Goal: Task Accomplishment & Management: Manage account settings

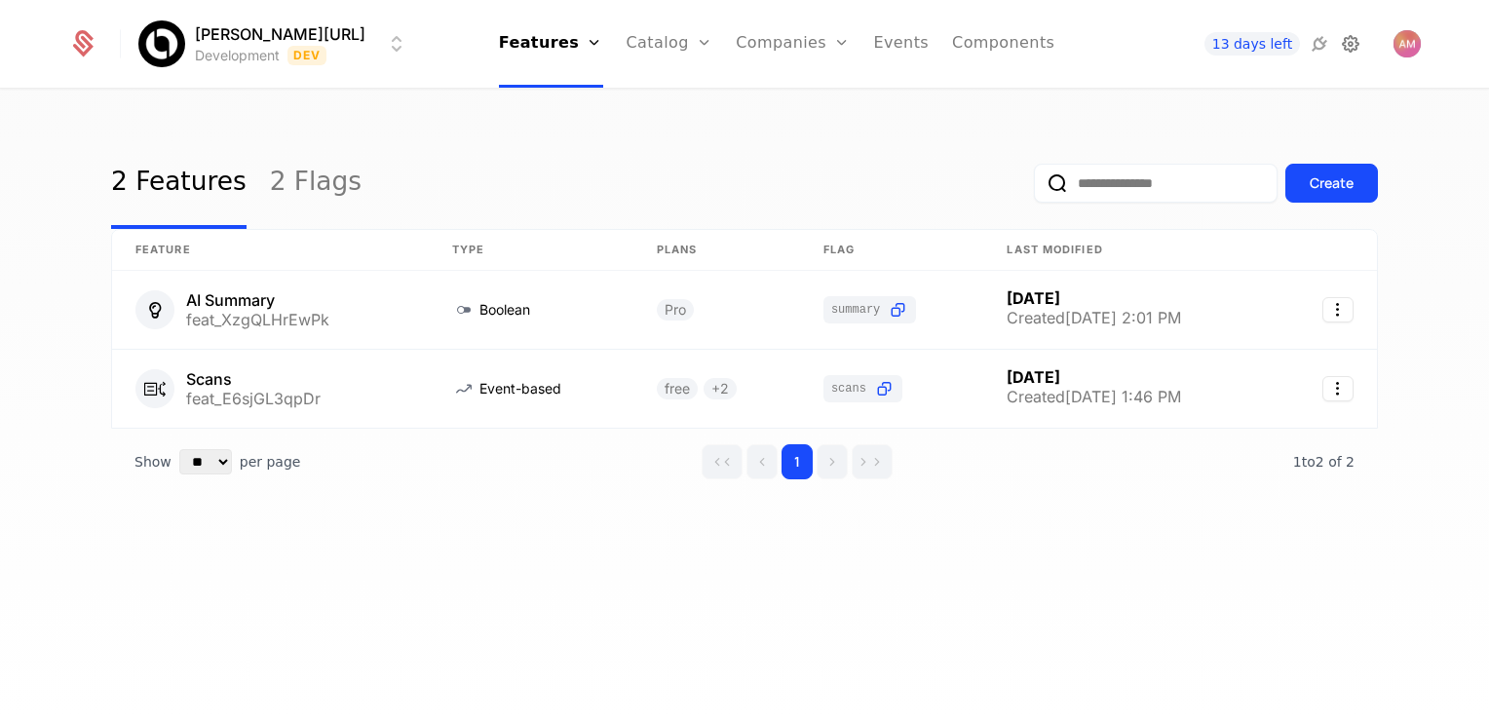
click at [1353, 42] on icon at bounding box center [1350, 43] width 23 height 23
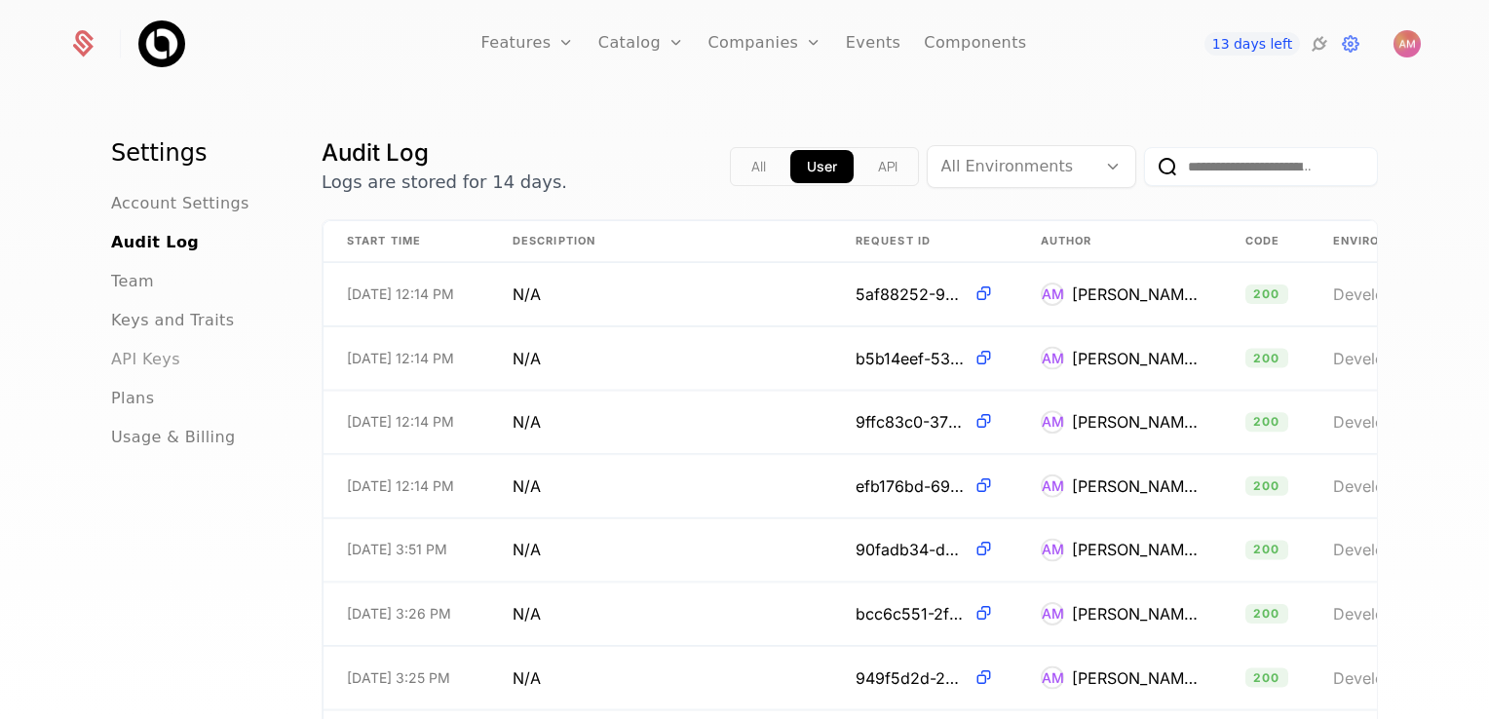
click at [145, 360] on span "API Keys" at bounding box center [145, 359] width 69 height 23
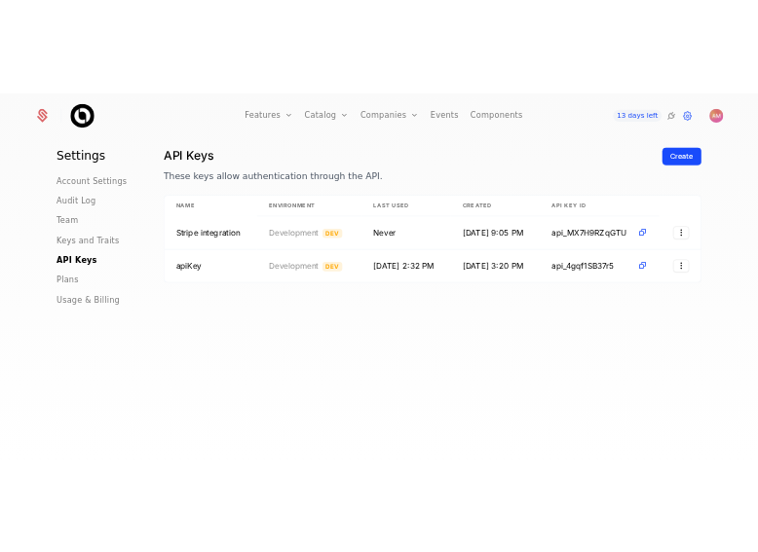
scroll to position [46, 0]
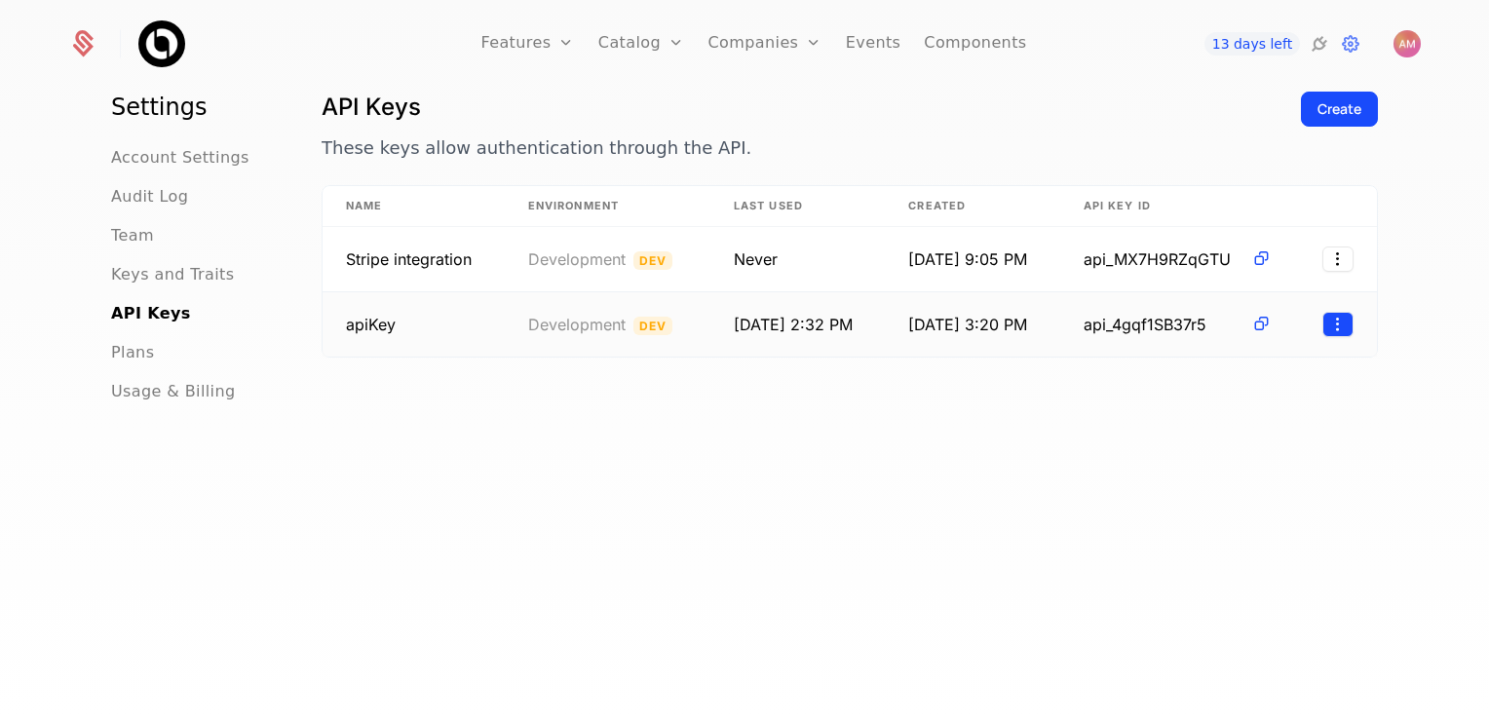
click at [1340, 333] on html "Features Features Flags Catalog Plans Add Ons Credits Configuration Companies C…" at bounding box center [744, 359] width 1489 height 719
click at [1212, 373] on div "Edit" at bounding box center [1200, 372] width 50 height 27
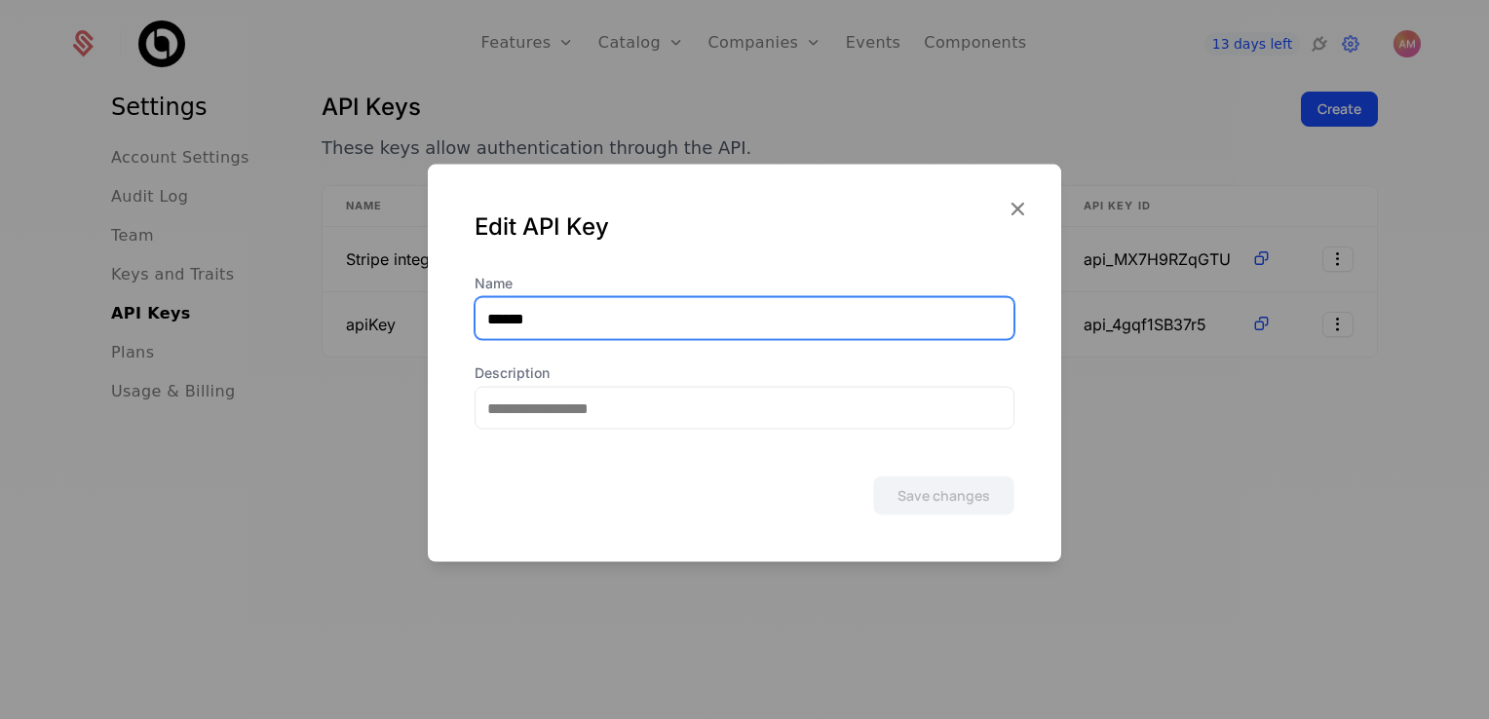
click at [702, 322] on input "******" at bounding box center [744, 318] width 538 height 41
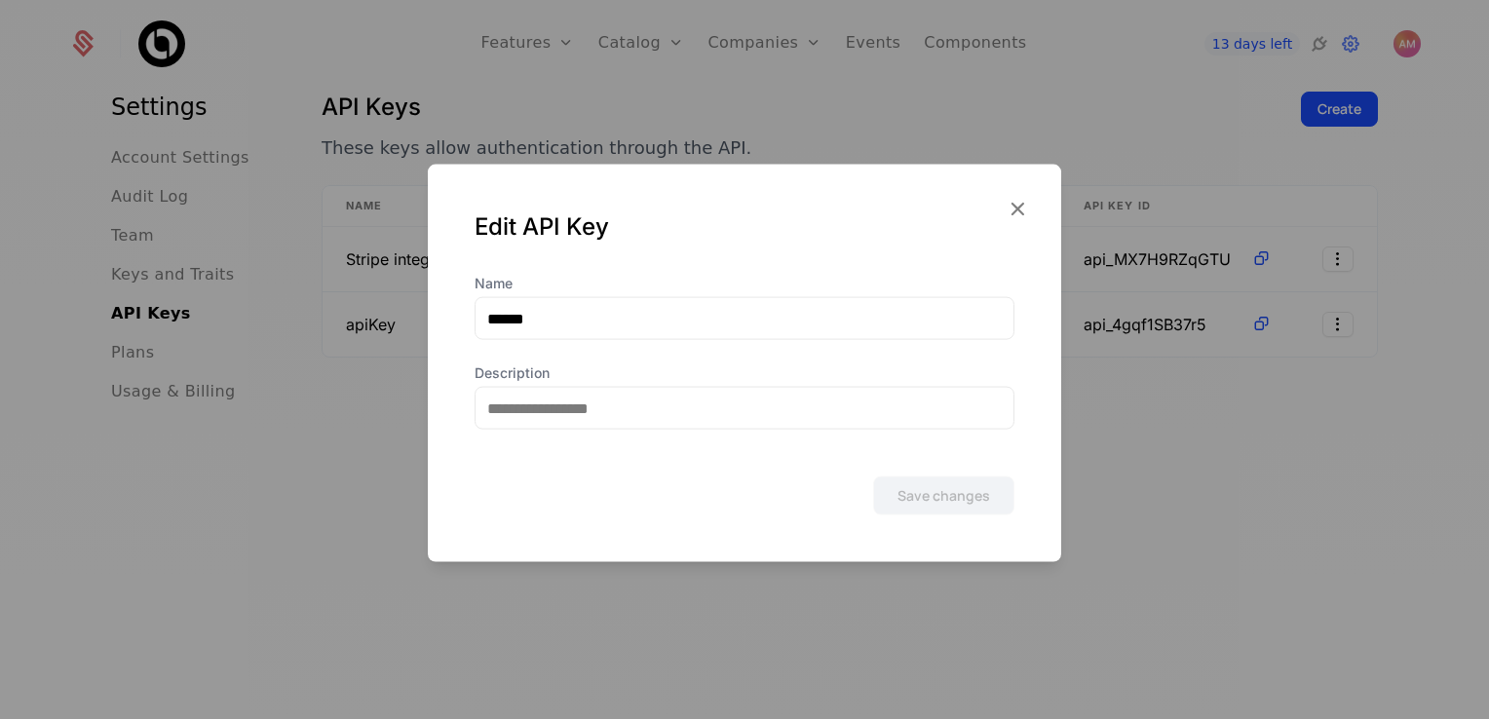
click at [1044, 423] on div "Name ****** Description Save changes" at bounding box center [744, 418] width 633 height 288
click at [1013, 208] on icon "button" at bounding box center [1016, 208] width 25 height 25
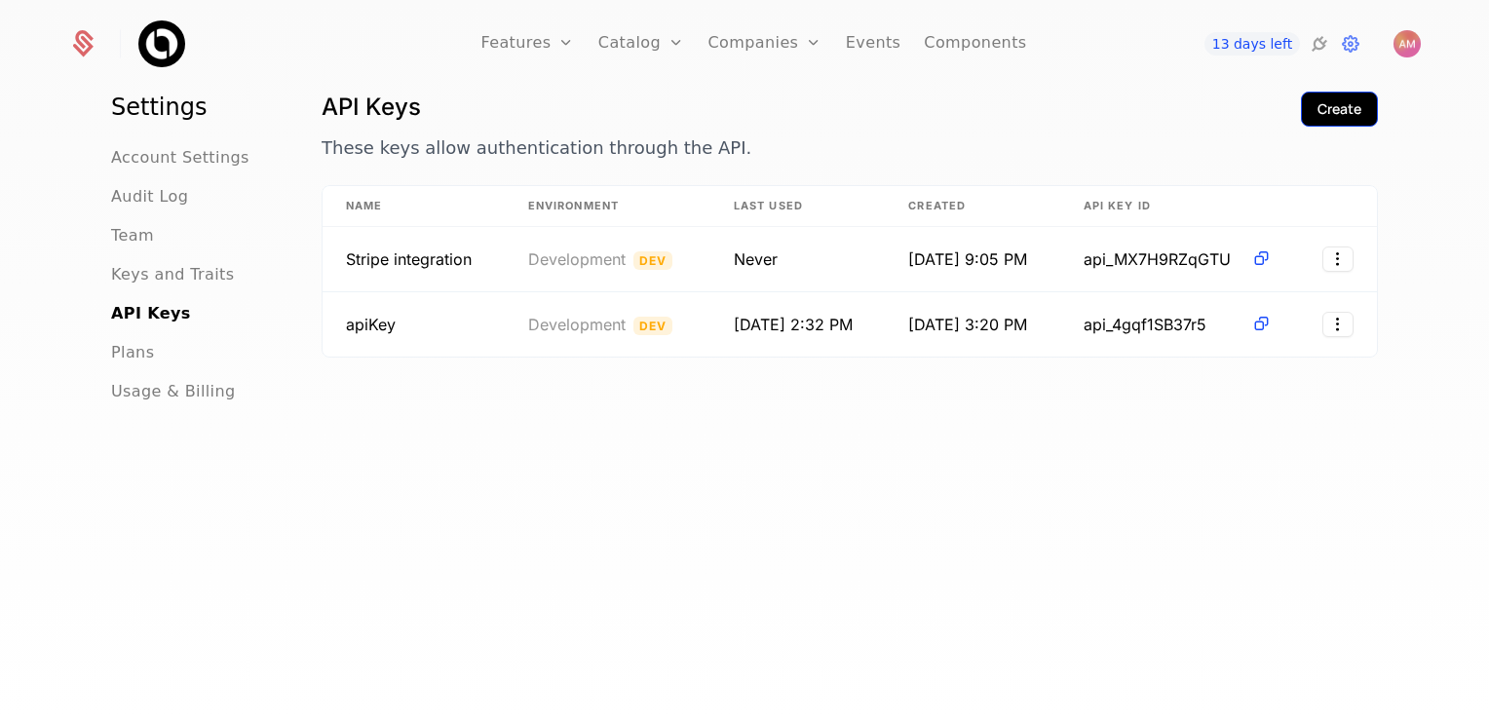
click at [1344, 113] on div "Create" at bounding box center [1339, 108] width 44 height 19
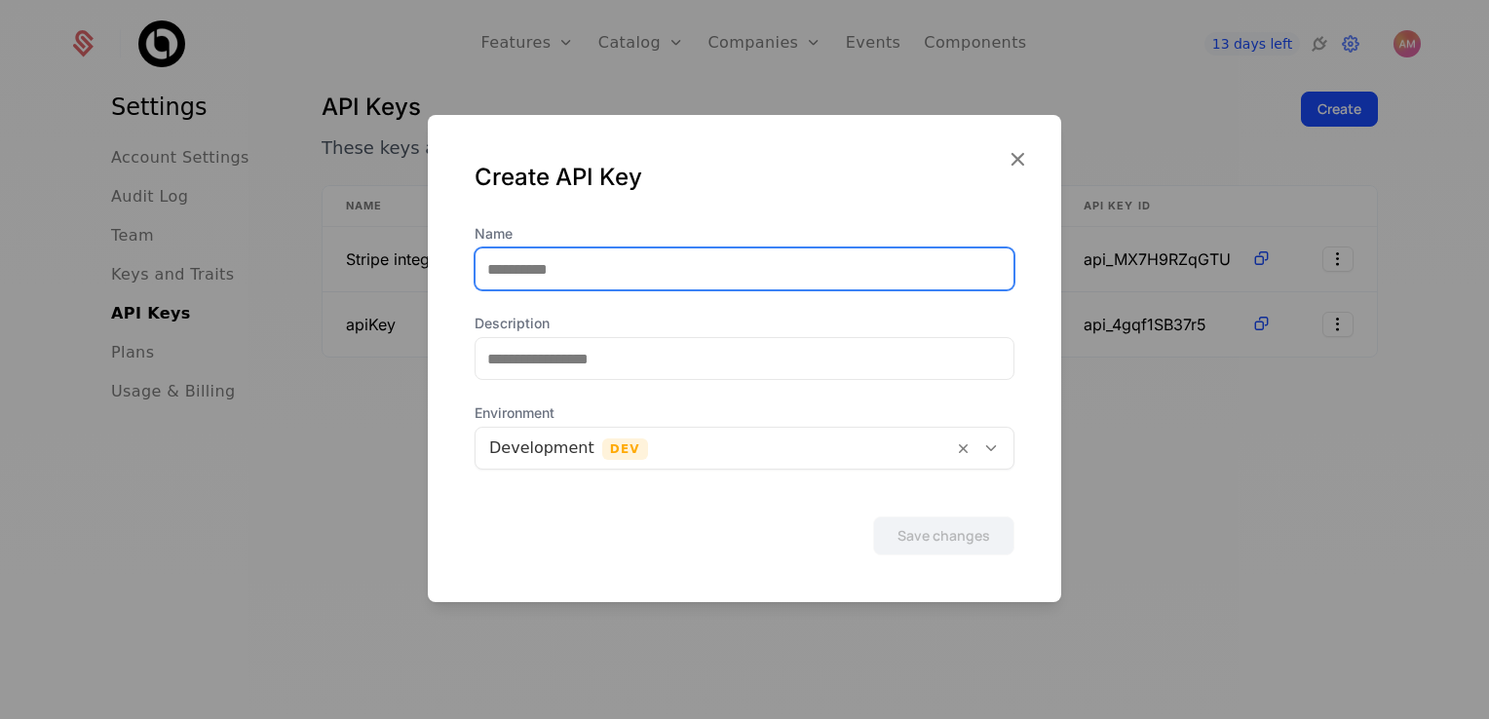
click at [588, 277] on input "Name" at bounding box center [744, 268] width 538 height 41
type input "******"
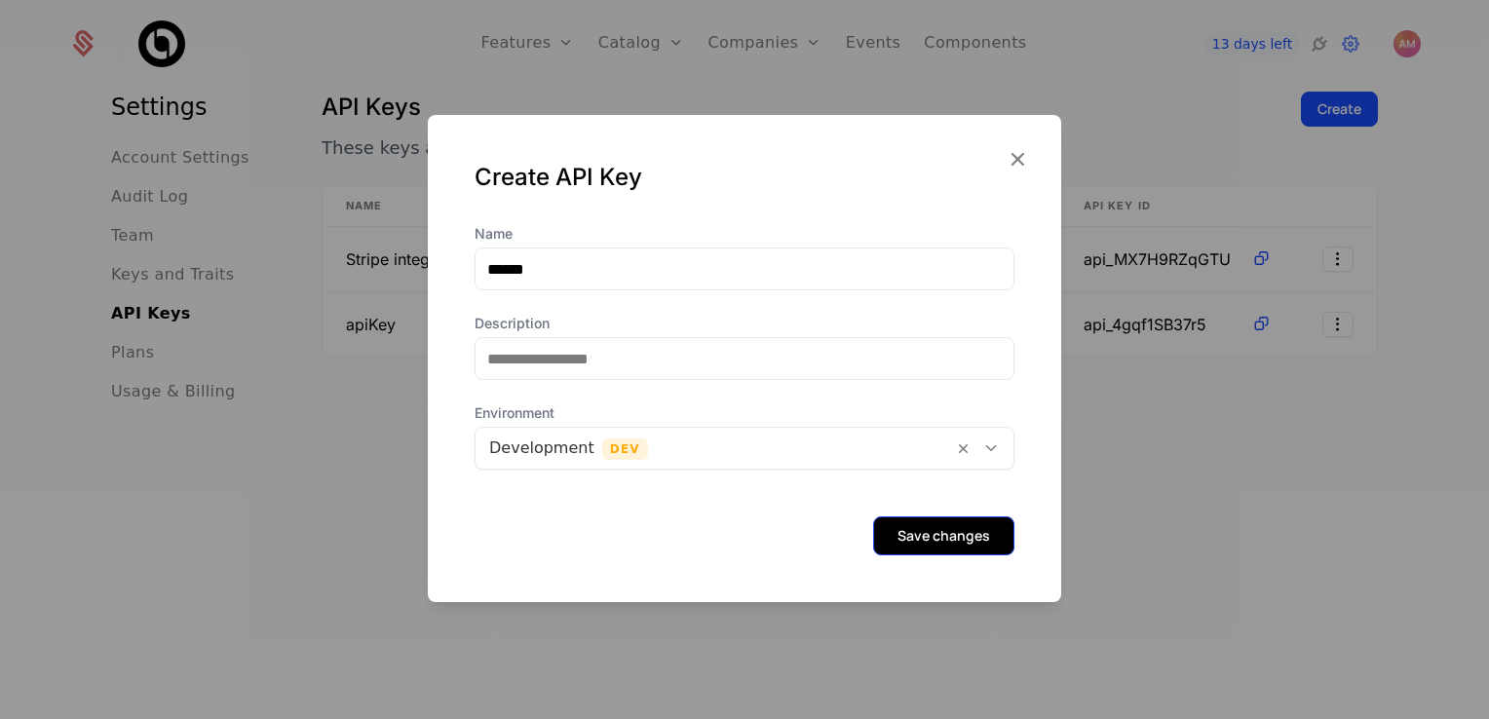
click at [971, 540] on button "Save changes" at bounding box center [943, 535] width 141 height 39
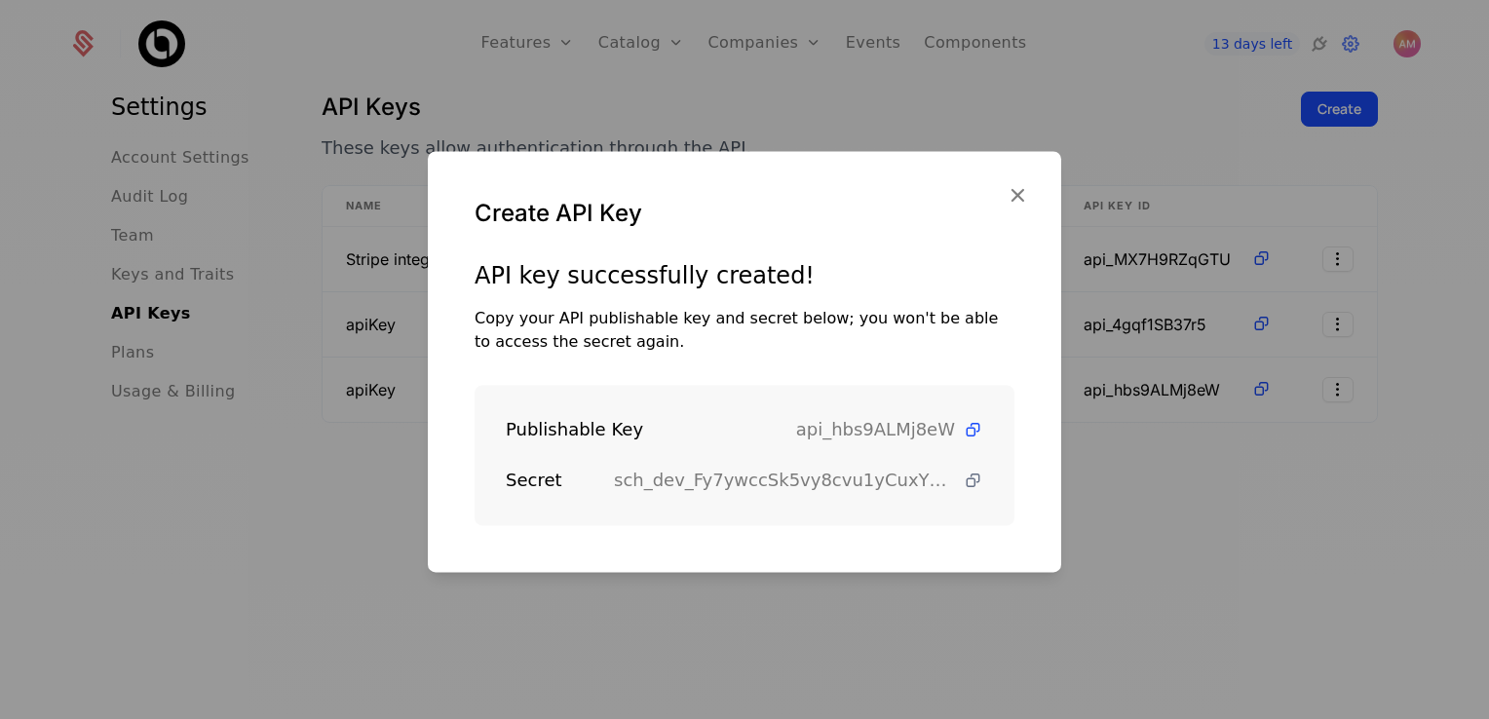
click at [963, 480] on icon at bounding box center [973, 481] width 20 height 20
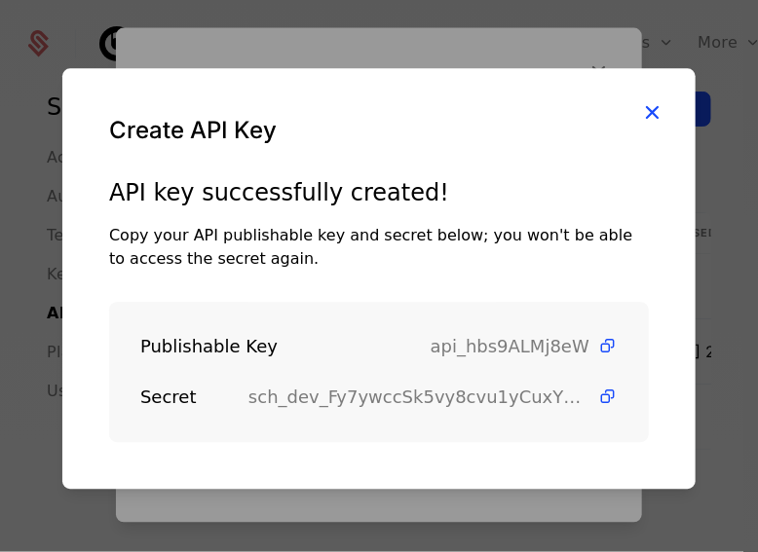
click at [653, 104] on icon "button" at bounding box center [651, 111] width 25 height 25
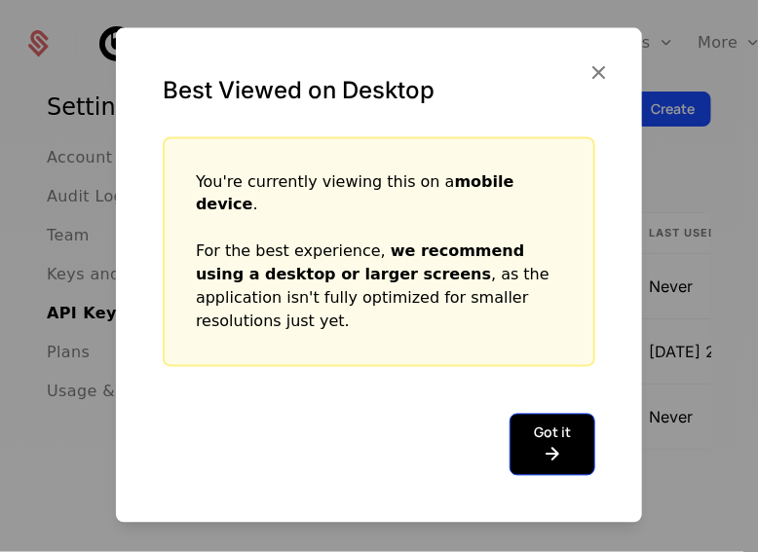
click at [561, 420] on button "Got it" at bounding box center [553, 444] width 86 height 62
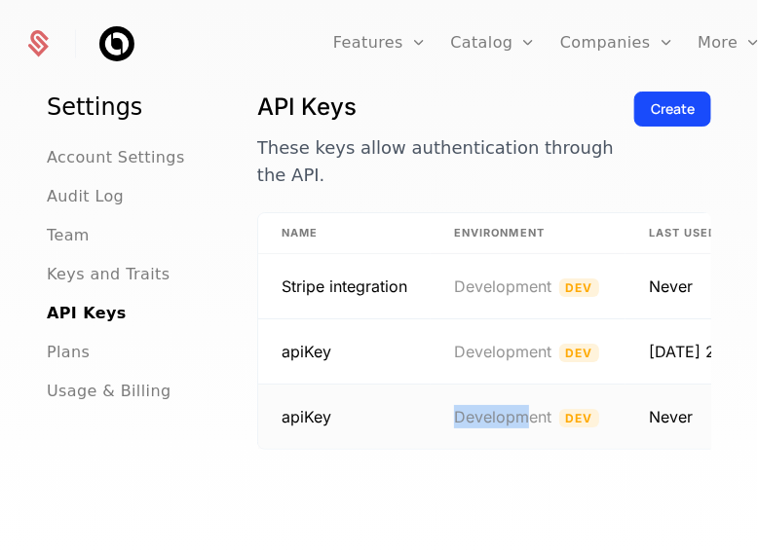
drag, startPoint x: 418, startPoint y: 444, endPoint x: 524, endPoint y: 442, distance: 106.2
click at [524, 442] on tr "apiKey Development Dev Never [DATE] 2:46 PM api_hbs9ALMj8eW" at bounding box center [757, 417] width 999 height 64
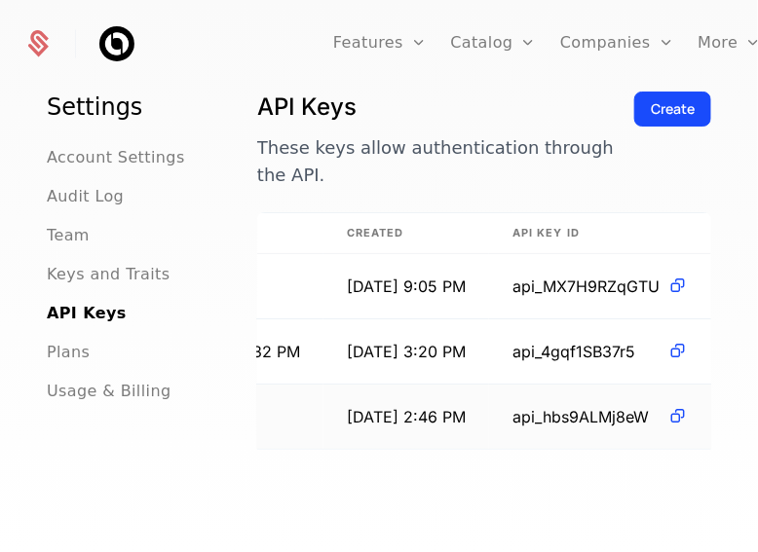
scroll to position [0, 581]
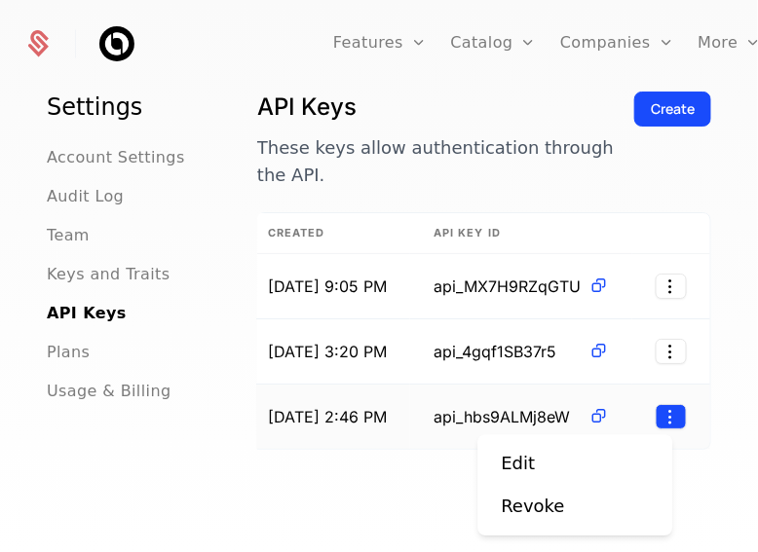
click at [663, 406] on html "Features Features Flags Catalog Plans Add Ons Credits Configuration Companies C…" at bounding box center [379, 276] width 758 height 552
click at [548, 502] on div "Revoke" at bounding box center [532, 506] width 63 height 27
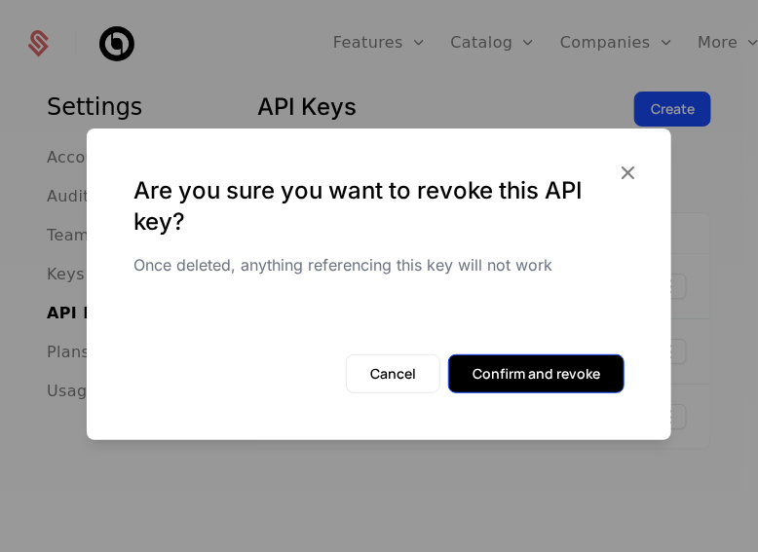
click at [518, 385] on button "Confirm and revoke" at bounding box center [536, 374] width 176 height 39
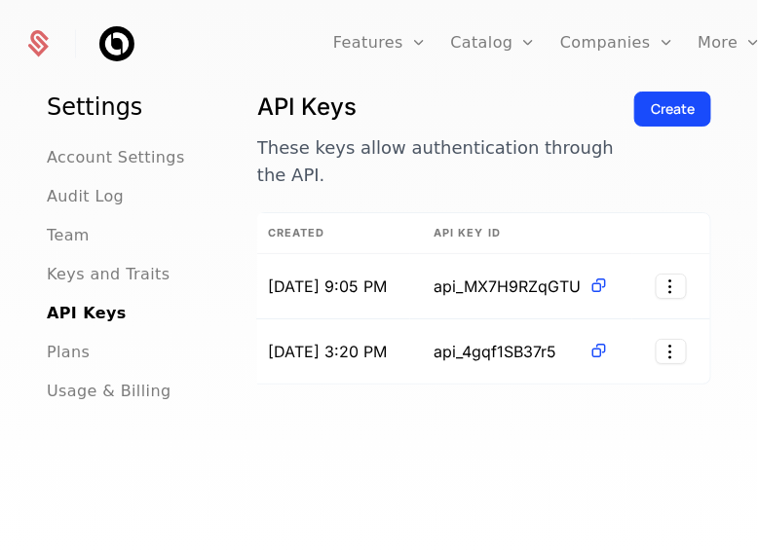
scroll to position [0, 0]
